Goal: Information Seeking & Learning: Learn about a topic

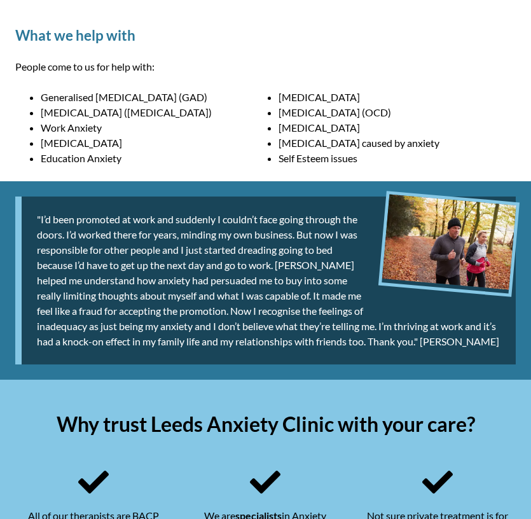
scroll to position [751, 0]
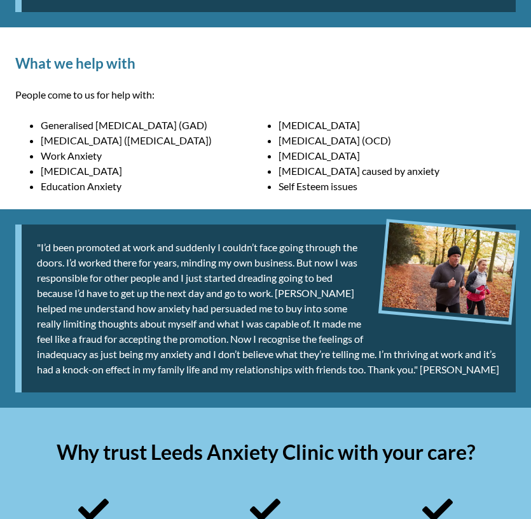
click at [92, 137] on li "[MEDICAL_DATA] ([MEDICAL_DATA])" at bounding box center [160, 140] width 238 height 15
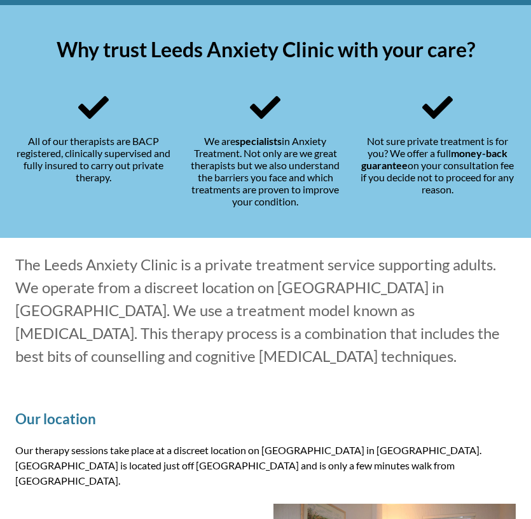
scroll to position [1153, 0]
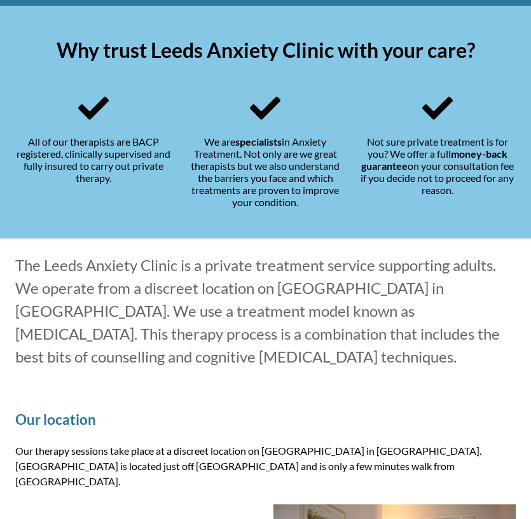
click at [92, 137] on div "All of our therapists are BACP registered, clinically supervised and fully insu…" at bounding box center [93, 150] width 156 height 115
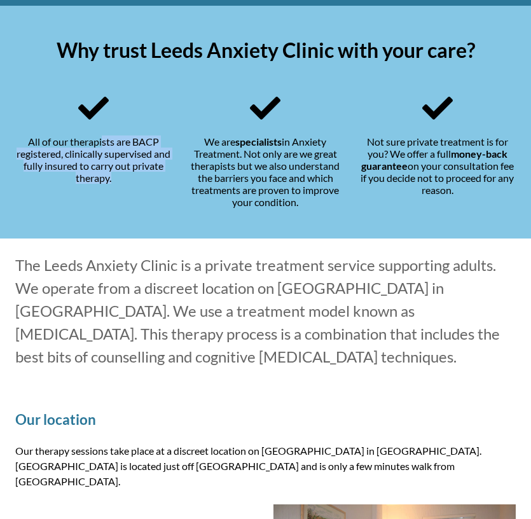
click at [92, 137] on div "All of our therapists are BACP registered, clinically supervised and fully insu…" at bounding box center [93, 150] width 156 height 115
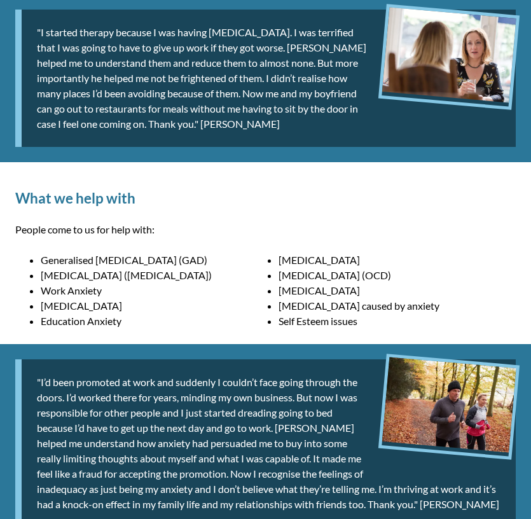
scroll to position [612, 0]
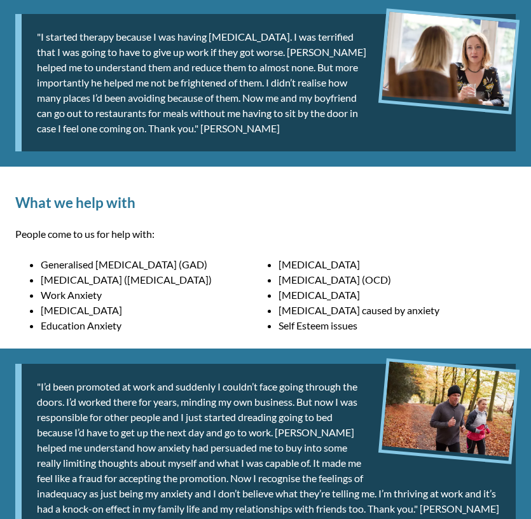
click at [93, 109] on div ""I started therapy because I was having [MEDICAL_DATA]. I was terrified that I …" at bounding box center [265, 82] width 500 height 137
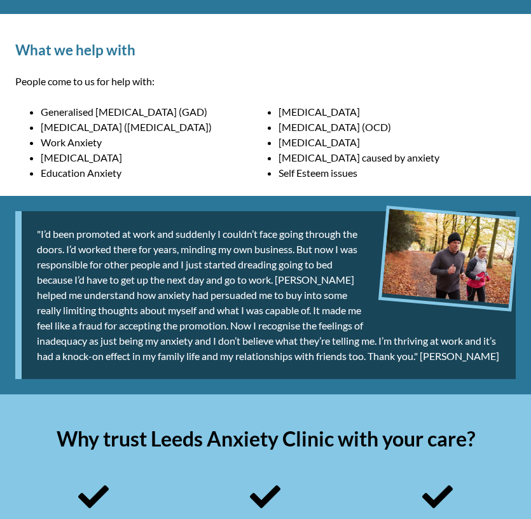
scroll to position [767, 0]
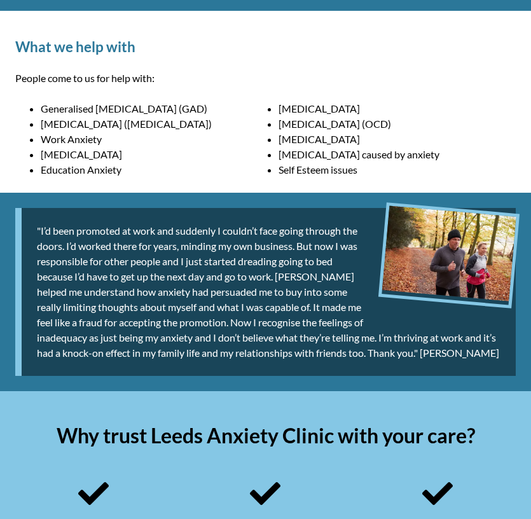
click at [93, 109] on li "Generalised [MEDICAL_DATA] (GAD)" at bounding box center [160, 108] width 238 height 15
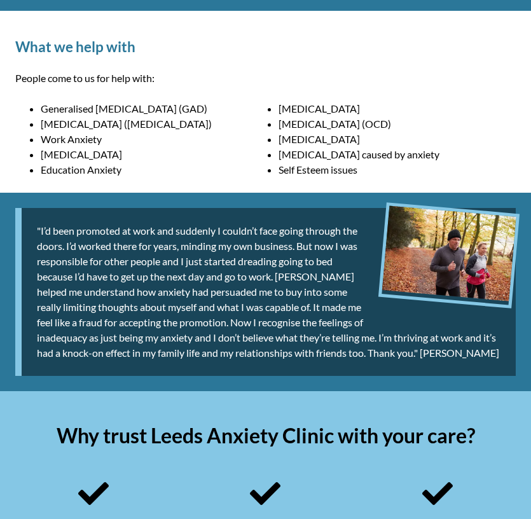
click at [93, 109] on li "Generalised [MEDICAL_DATA] (GAD)" at bounding box center [160, 108] width 238 height 15
click at [94, 126] on li "[MEDICAL_DATA] ([MEDICAL_DATA])" at bounding box center [160, 123] width 238 height 15
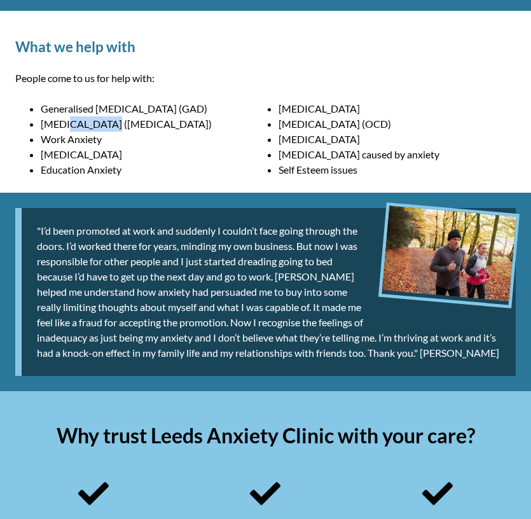
click at [94, 126] on li "[MEDICAL_DATA] ([MEDICAL_DATA])" at bounding box center [160, 123] width 238 height 15
click at [86, 149] on li "[MEDICAL_DATA]" at bounding box center [160, 154] width 238 height 15
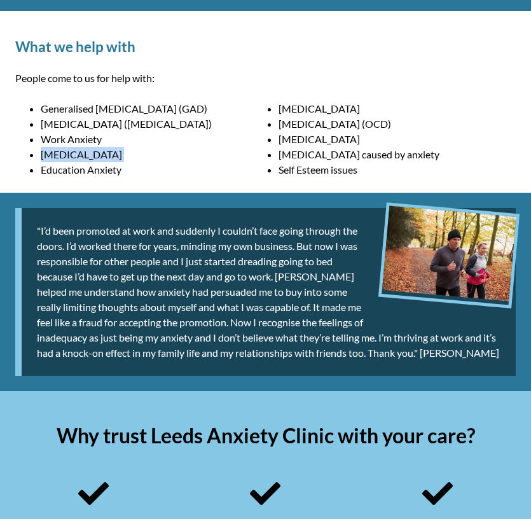
click at [86, 149] on li "[MEDICAL_DATA]" at bounding box center [160, 154] width 238 height 15
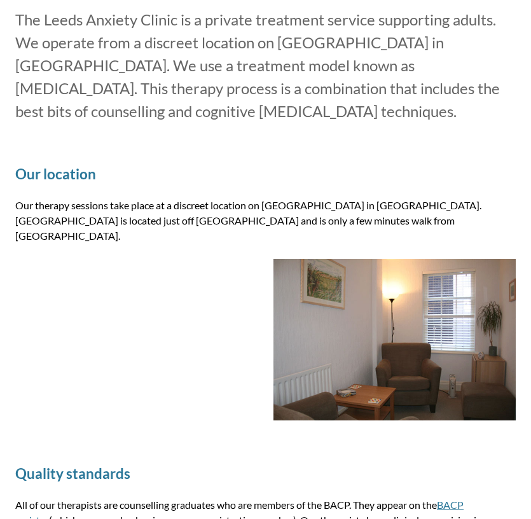
scroll to position [1388, 0]
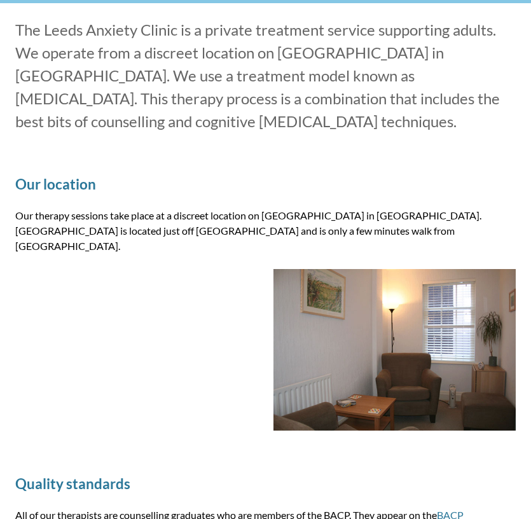
click at [165, 224] on p "Our therapy sessions take place at a discreet location on [GEOGRAPHIC_DATA] in …" at bounding box center [265, 231] width 500 height 46
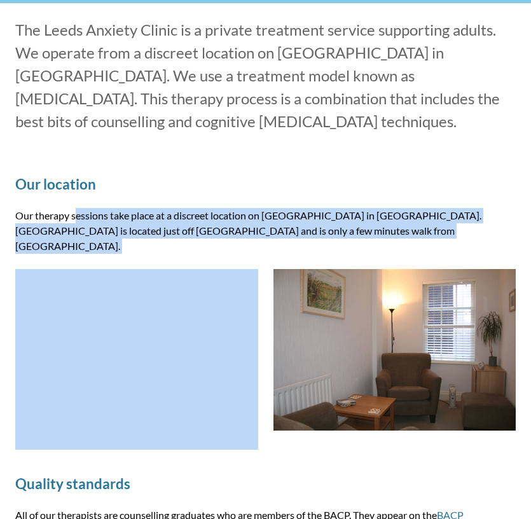
click at [165, 224] on p "Our therapy sessions take place at a discreet location on [GEOGRAPHIC_DATA] in …" at bounding box center [265, 231] width 500 height 46
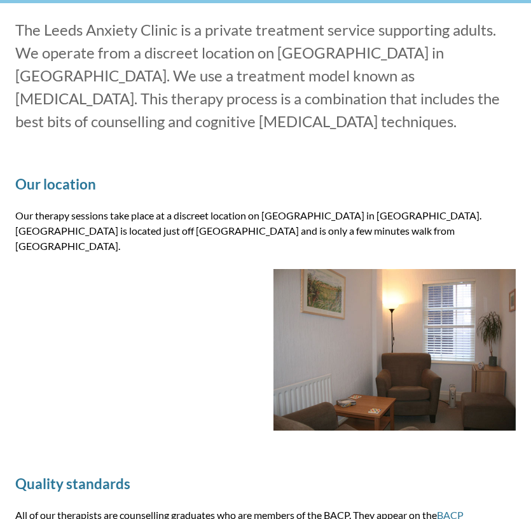
click at [165, 224] on p "Our therapy sessions take place at a discreet location on [GEOGRAPHIC_DATA] in …" at bounding box center [265, 231] width 500 height 46
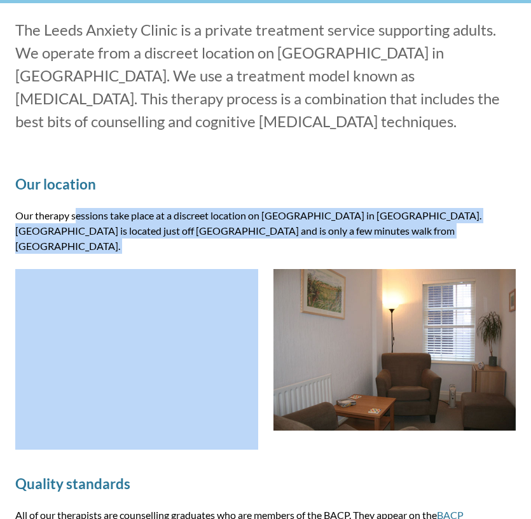
click at [165, 224] on p "Our therapy sessions take place at a discreet location on [GEOGRAPHIC_DATA] in …" at bounding box center [265, 231] width 500 height 46
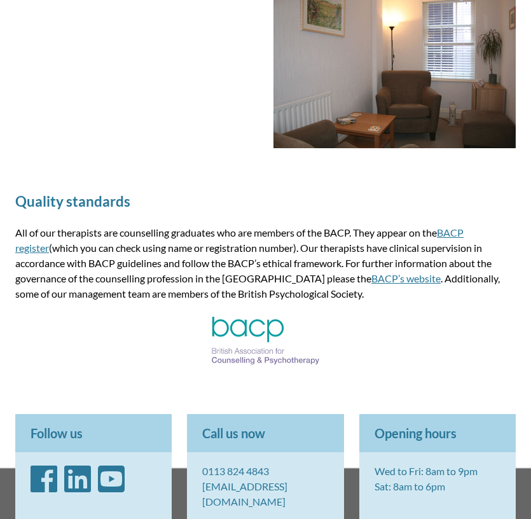
scroll to position [1690, 0]
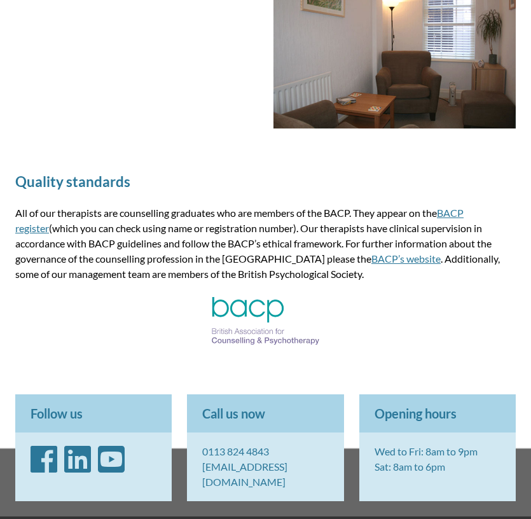
click at [165, 245] on p "All of our therapists are counselling graduates who are members of the BACP. Th…" at bounding box center [265, 243] width 500 height 76
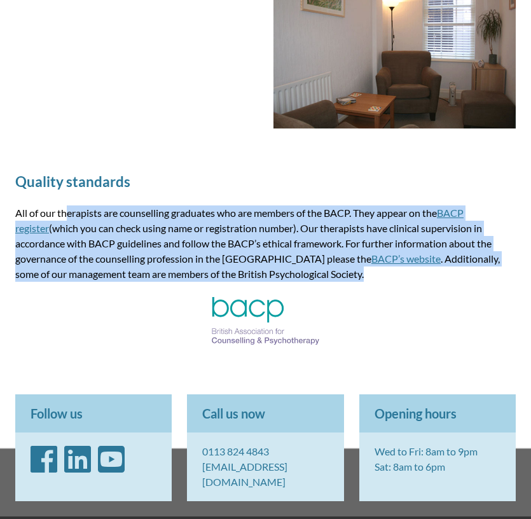
click at [165, 245] on p "All of our therapists are counselling graduates who are members of the BACP. Th…" at bounding box center [265, 243] width 500 height 76
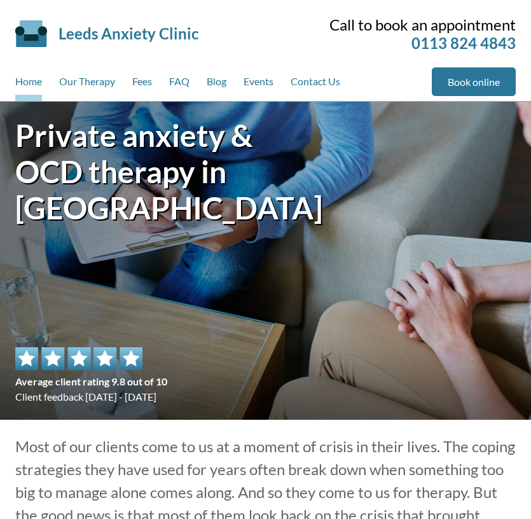
scroll to position [0, 0]
click at [100, 89] on link "Our Therapy" at bounding box center [87, 84] width 56 height 34
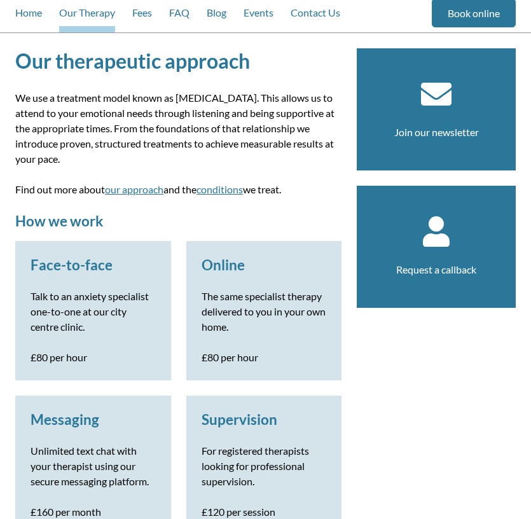
scroll to position [70, 0]
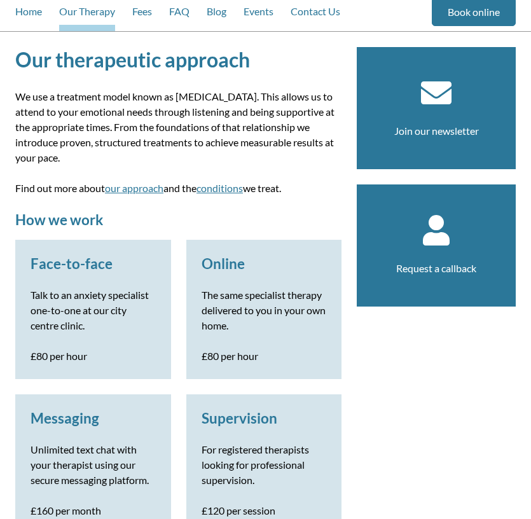
click at [100, 89] on p "We use a treatment model known as integrative psychotherapy. This allows us to …" at bounding box center [178, 127] width 326 height 76
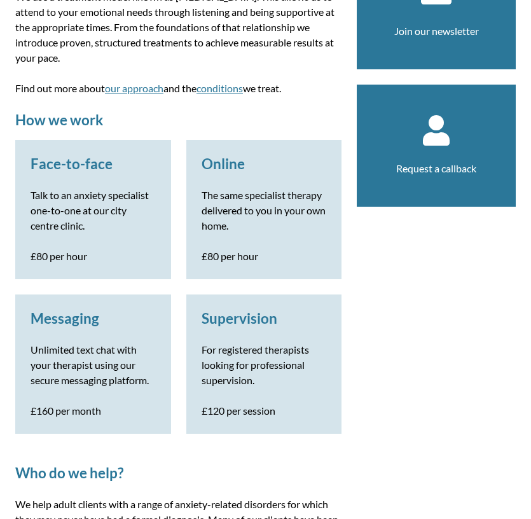
scroll to position [174, 0]
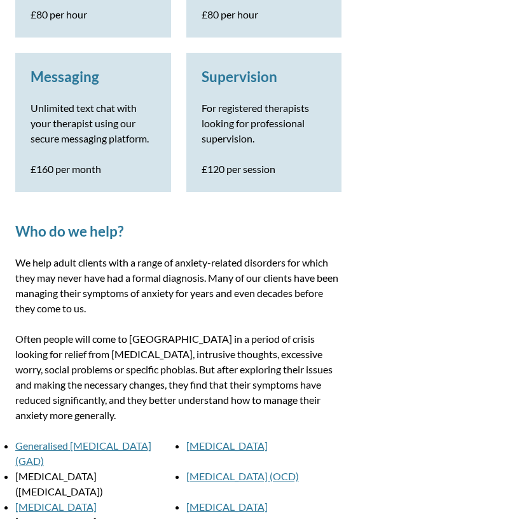
scroll to position [426, 0]
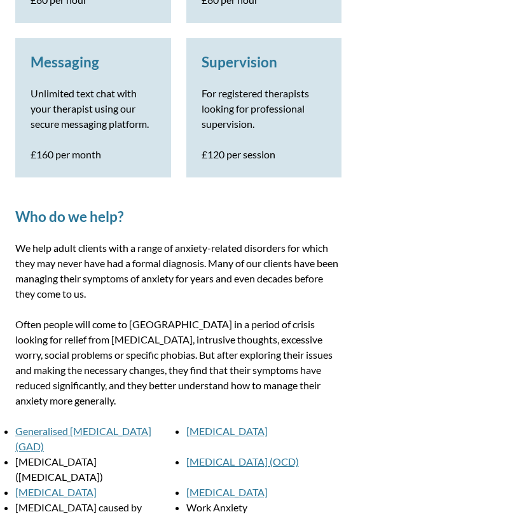
click at [244, 273] on p "We help adult clients with a range of anxiety-related disorders for which they …" at bounding box center [178, 270] width 326 height 61
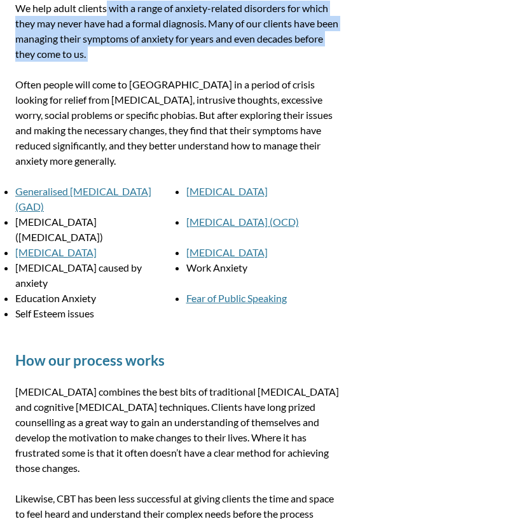
scroll to position [667, 0]
